Goal: Find specific fact

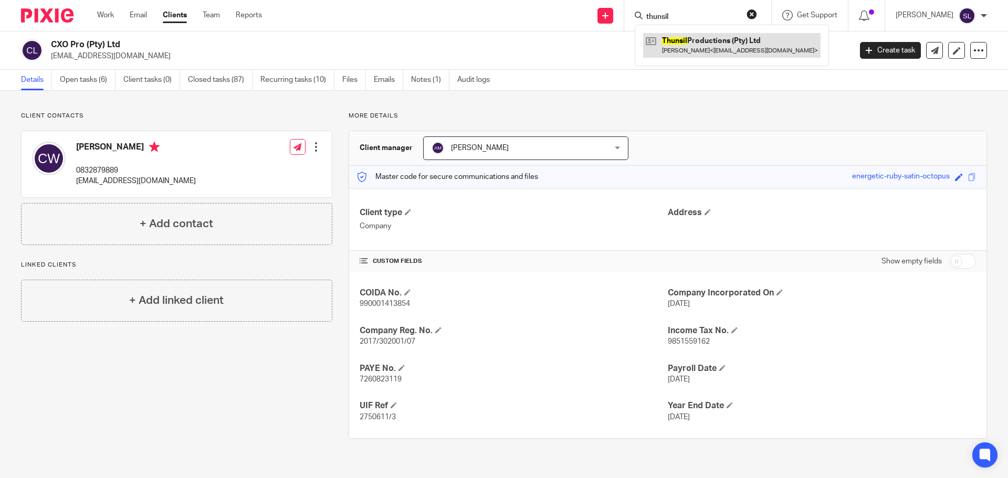
type input "thunsil"
click at [674, 38] on link at bounding box center [731, 45] width 177 height 24
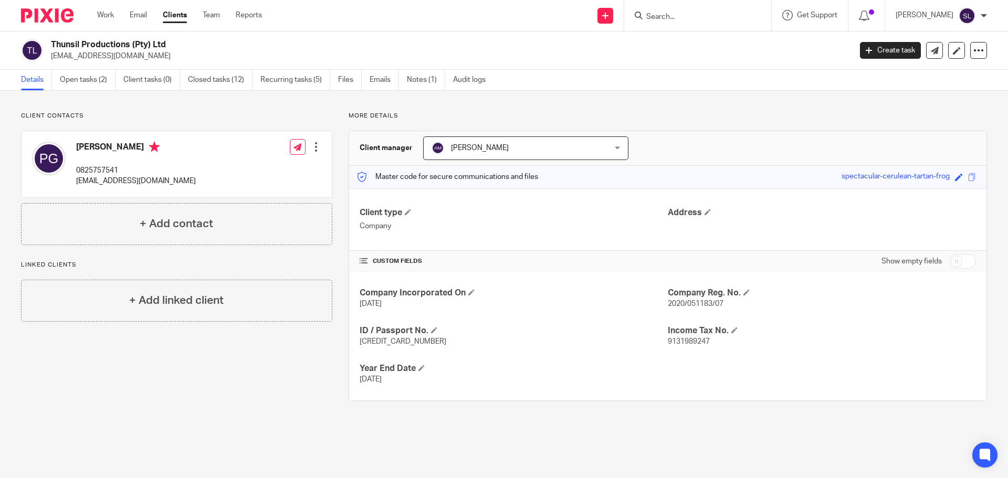
click at [102, 181] on p "[EMAIL_ADDRESS][DOMAIN_NAME]" at bounding box center [136, 181] width 120 height 11
copy div "[EMAIL_ADDRESS][DOMAIN_NAME]"
drag, startPoint x: 51, startPoint y: 44, endPoint x: 178, endPoint y: 43, distance: 126.5
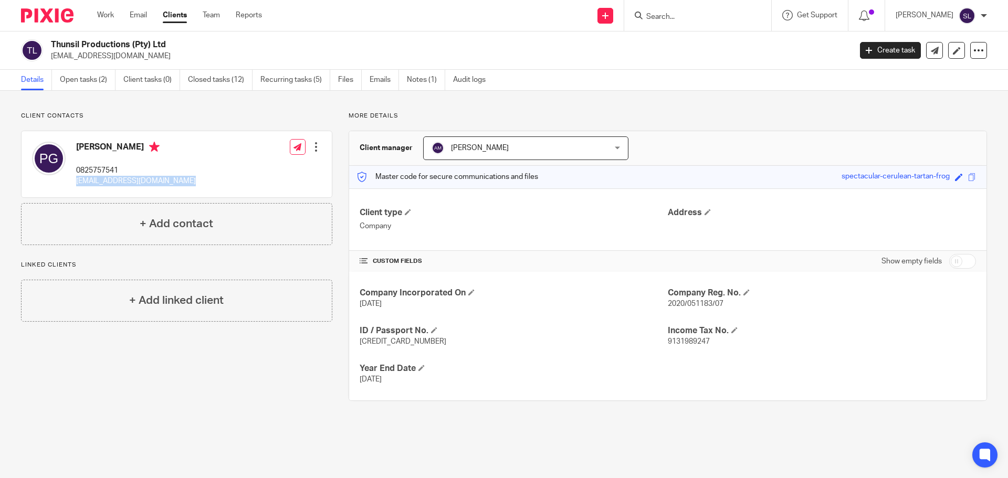
click at [178, 43] on h2 "Thunsil Productions (Pty) Ltd" at bounding box center [368, 44] width 635 height 11
copy h2 "Thunsil Productions (Pty) Ltd"
